Goal: Transaction & Acquisition: Purchase product/service

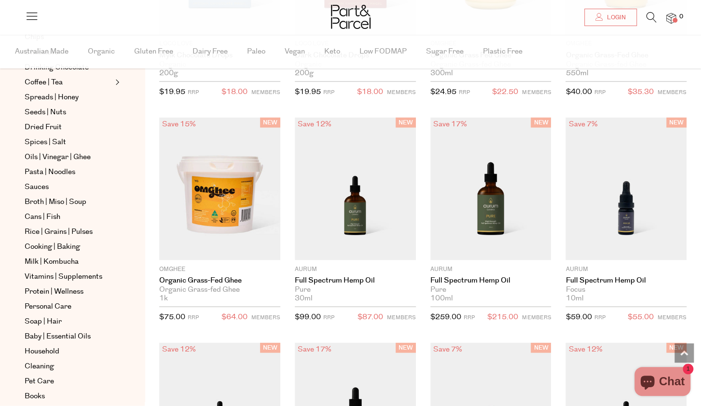
scroll to position [203, 0]
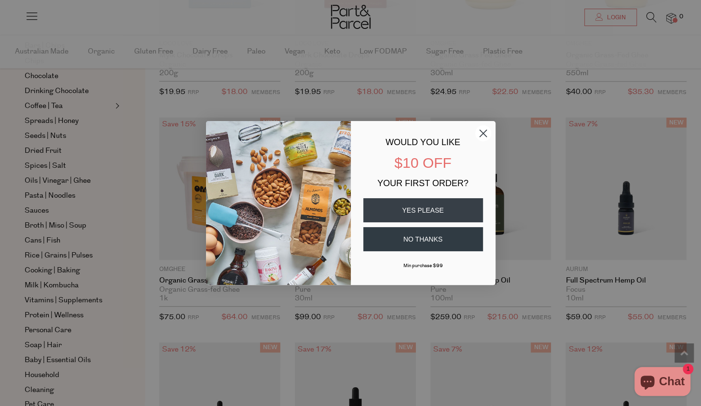
click at [488, 132] on circle "Close dialog" at bounding box center [483, 134] width 16 height 16
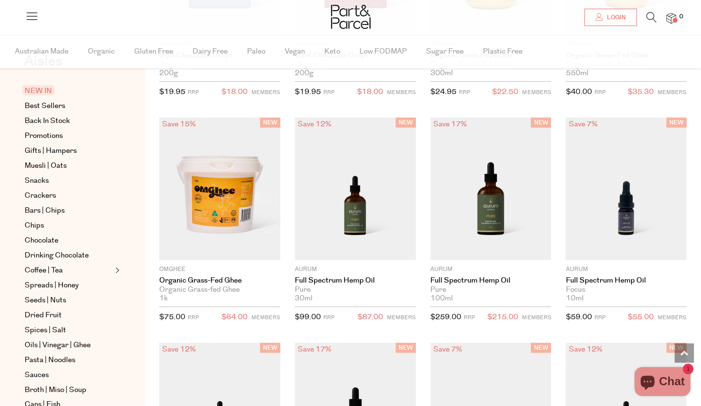
scroll to position [18, 0]
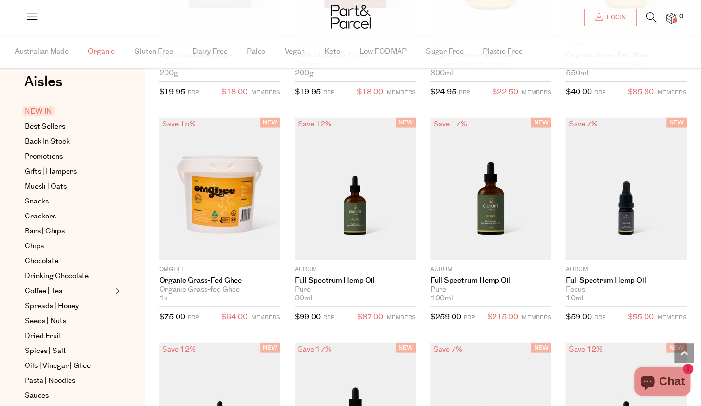
click at [103, 49] on span "Organic" at bounding box center [101, 52] width 27 height 34
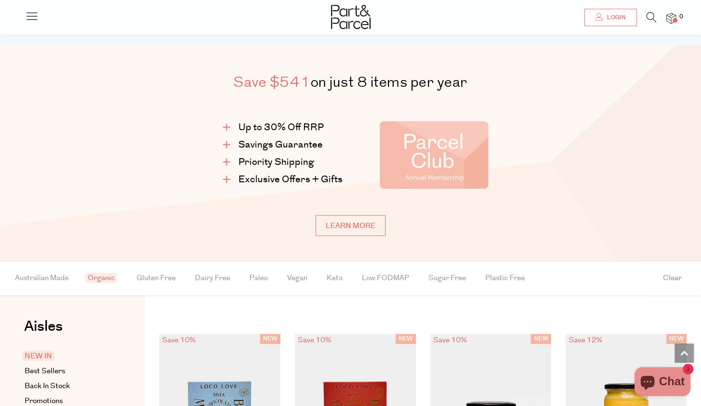
scroll to position [0, 0]
click at [649, 15] on icon at bounding box center [652, 17] width 10 height 11
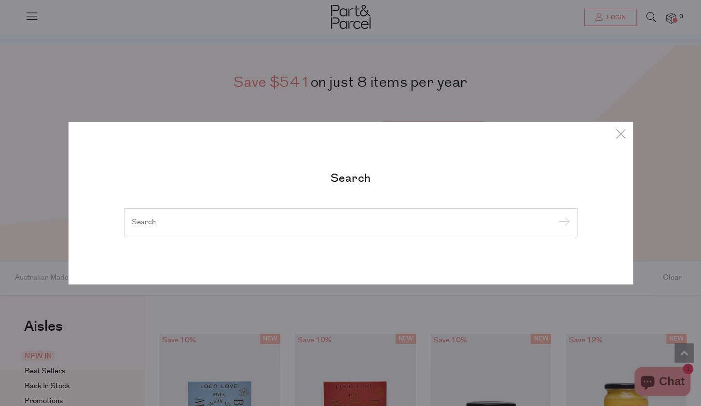
click at [375, 225] on input "search" at bounding box center [351, 222] width 438 height 10
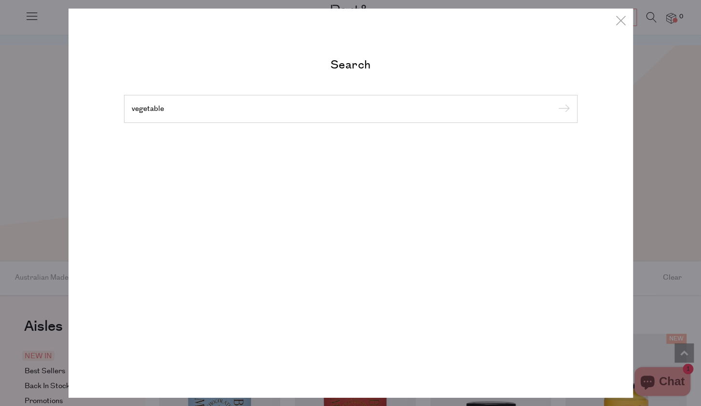
type input "vegetable"
click at [556, 102] on input "submit" at bounding box center [563, 109] width 14 height 14
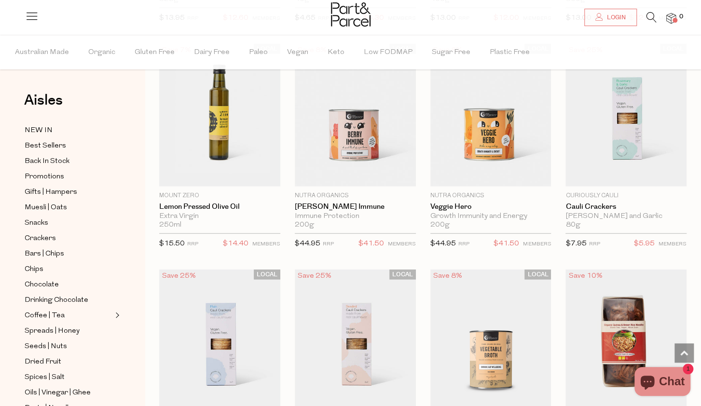
scroll to position [1155, 0]
